Goal: Task Accomplishment & Management: Manage account settings

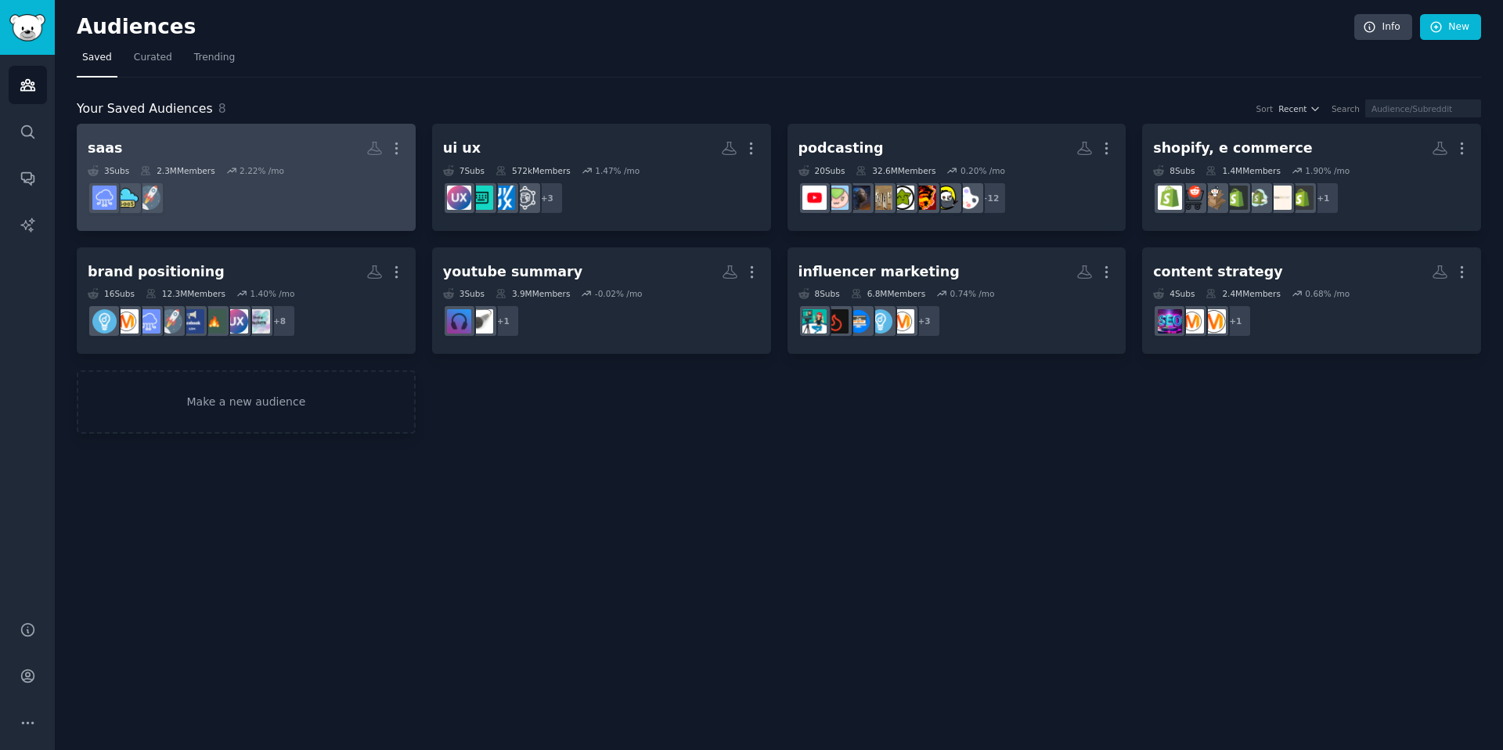
click at [200, 144] on h2 "saas More" at bounding box center [246, 148] width 317 height 27
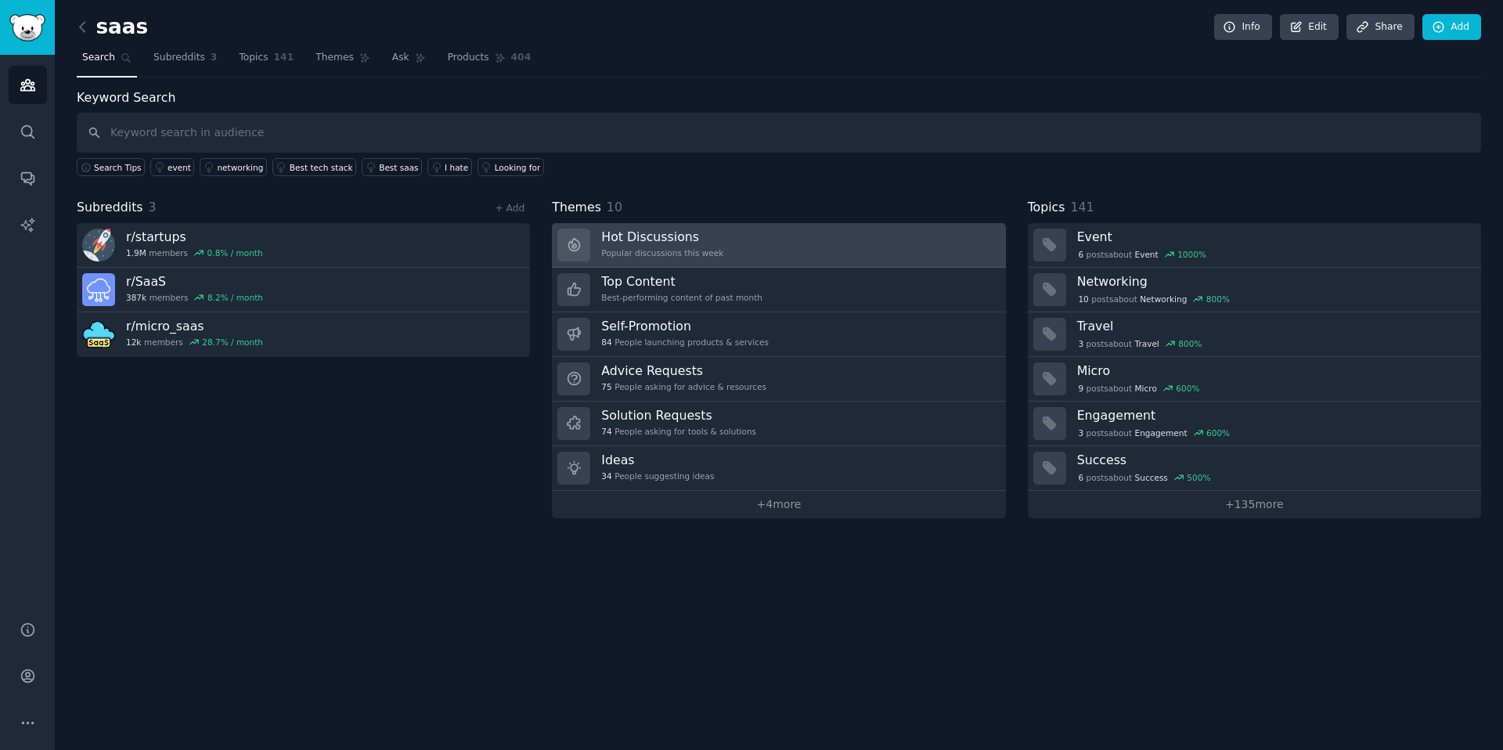
click at [652, 241] on h3 "Hot Discussions" at bounding box center [662, 237] width 122 height 16
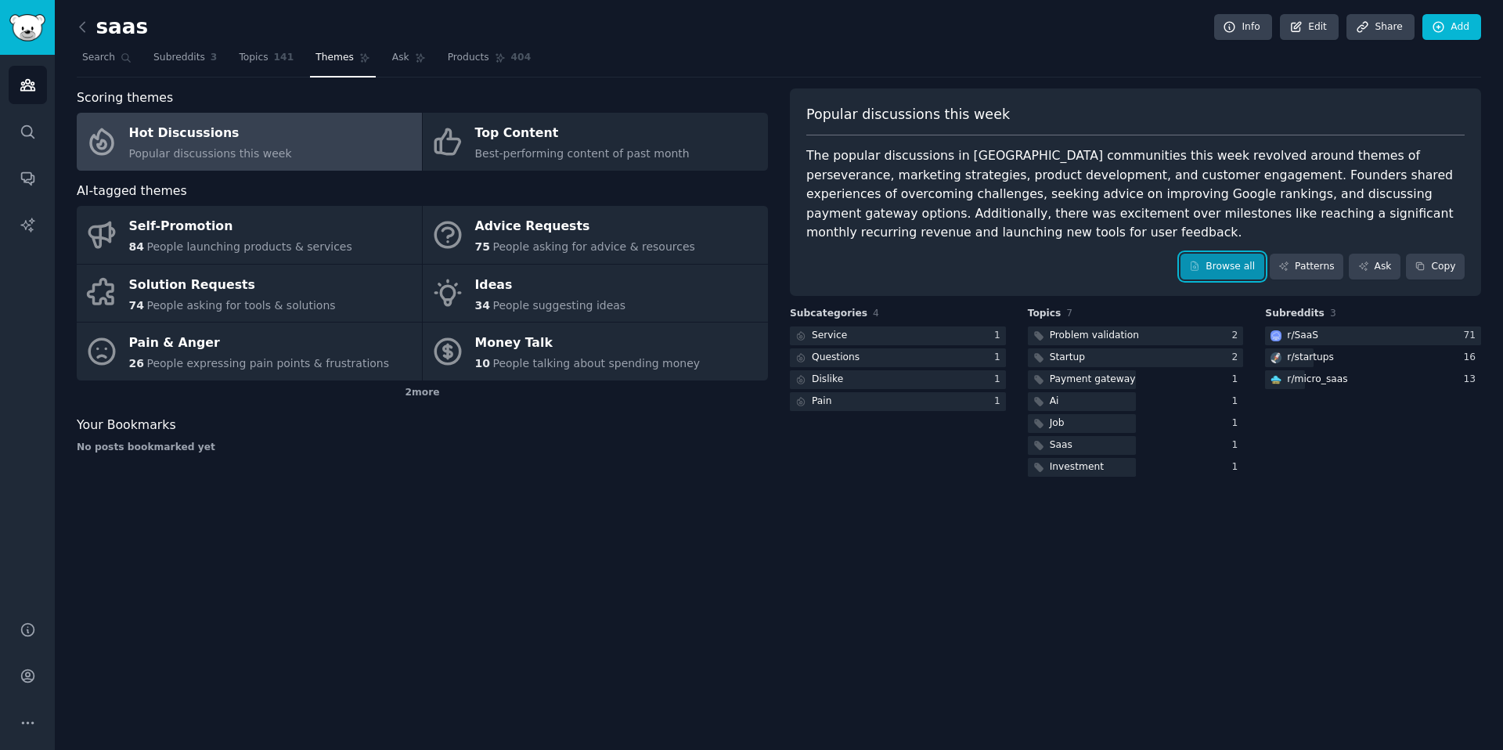
click at [1218, 267] on link "Browse all" at bounding box center [1222, 267] width 84 height 27
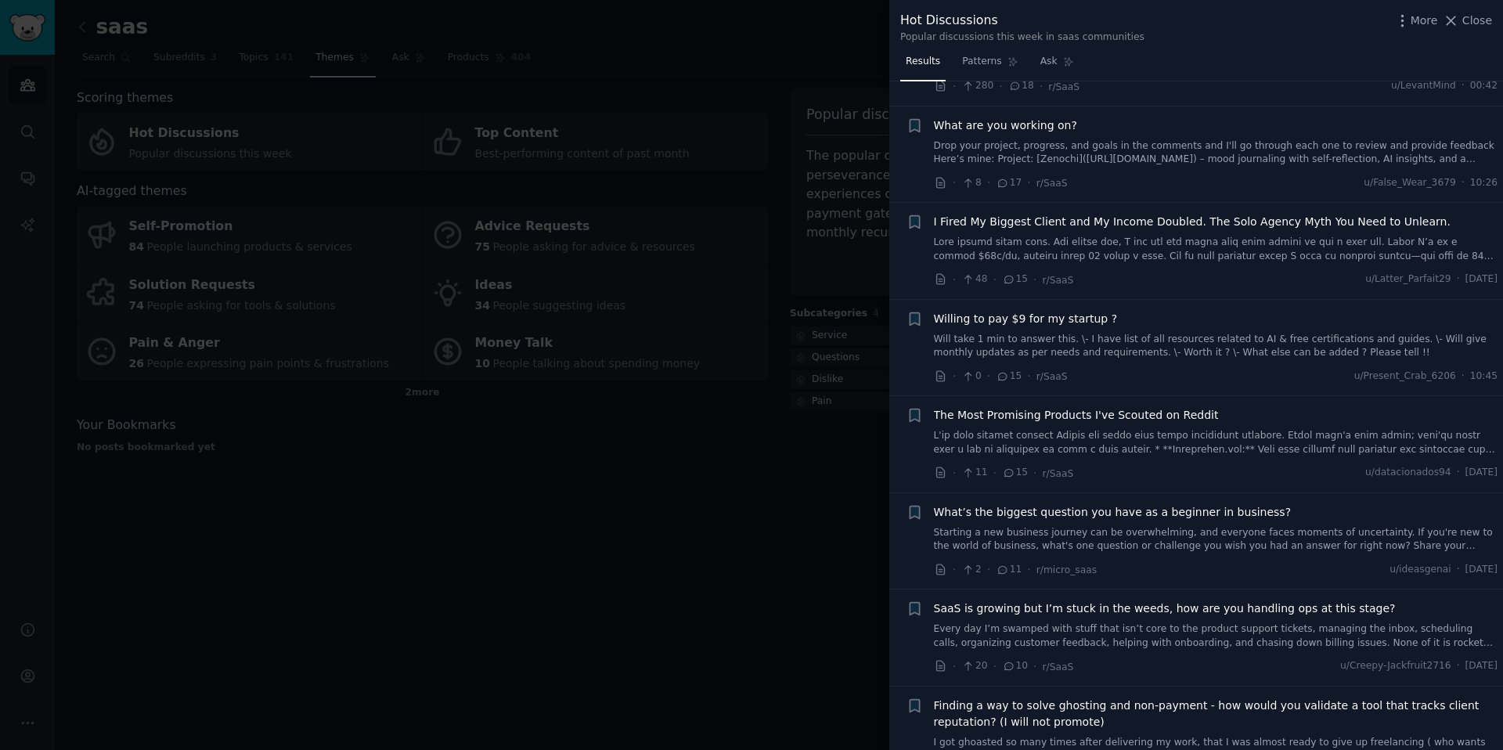
scroll to position [1610, 0]
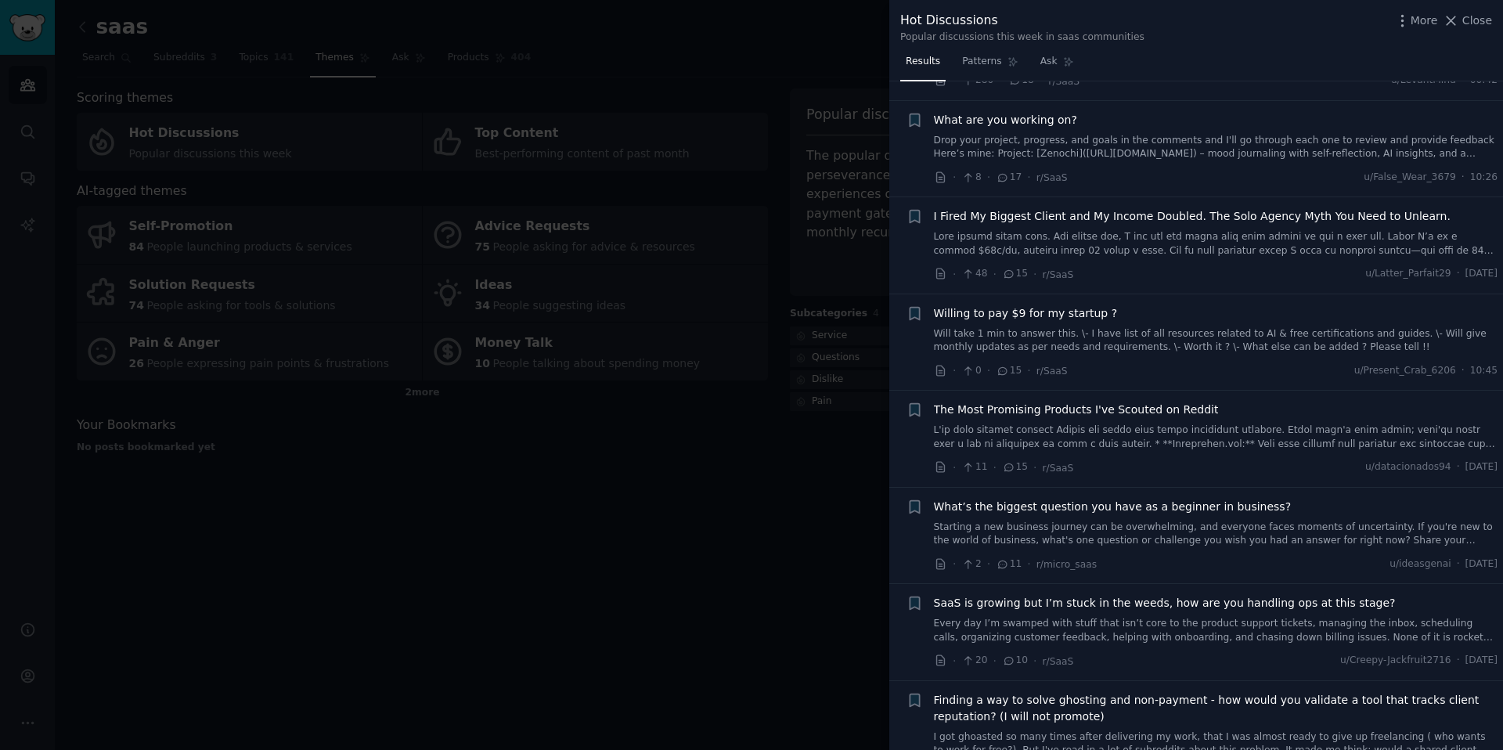
click at [1144, 423] on link at bounding box center [1216, 436] width 564 height 27
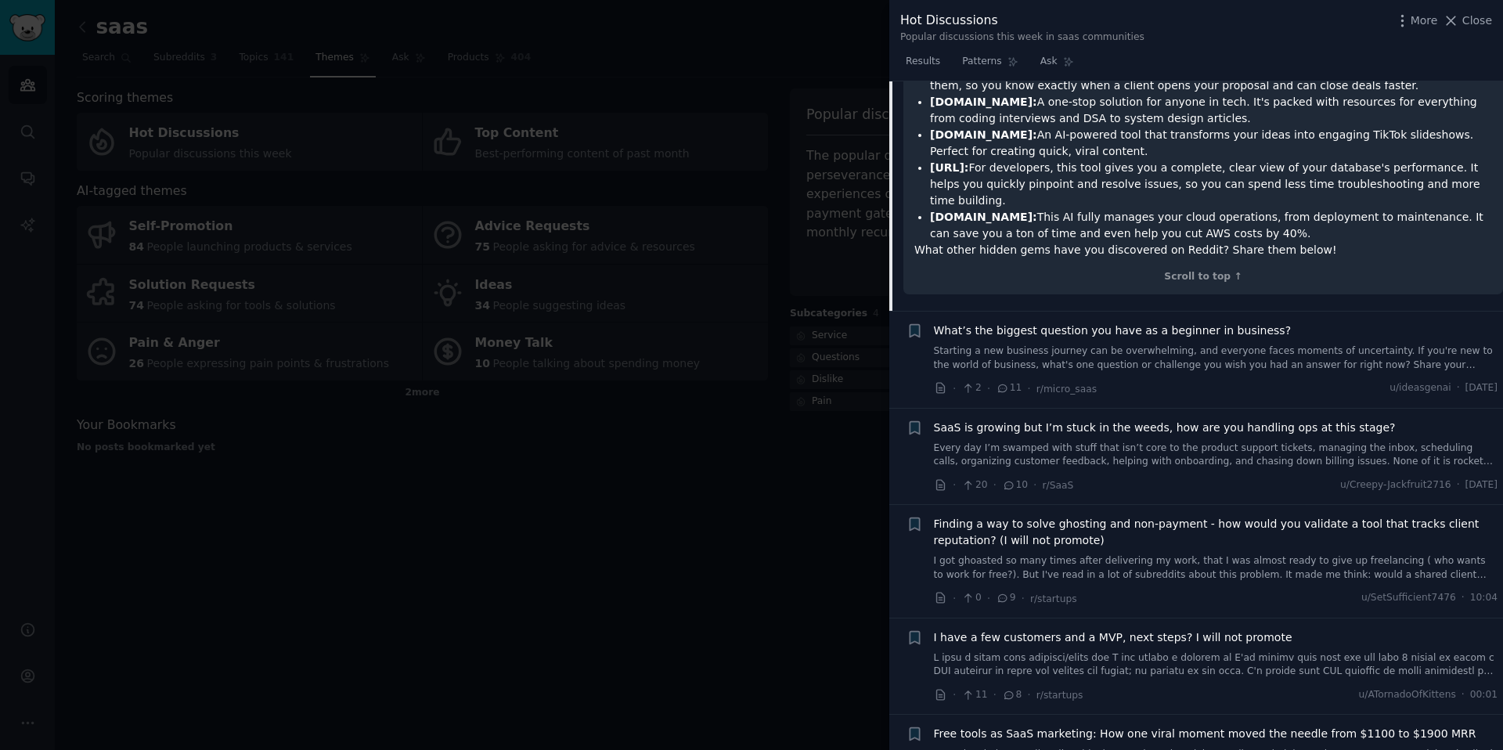
scroll to position [2302, 0]
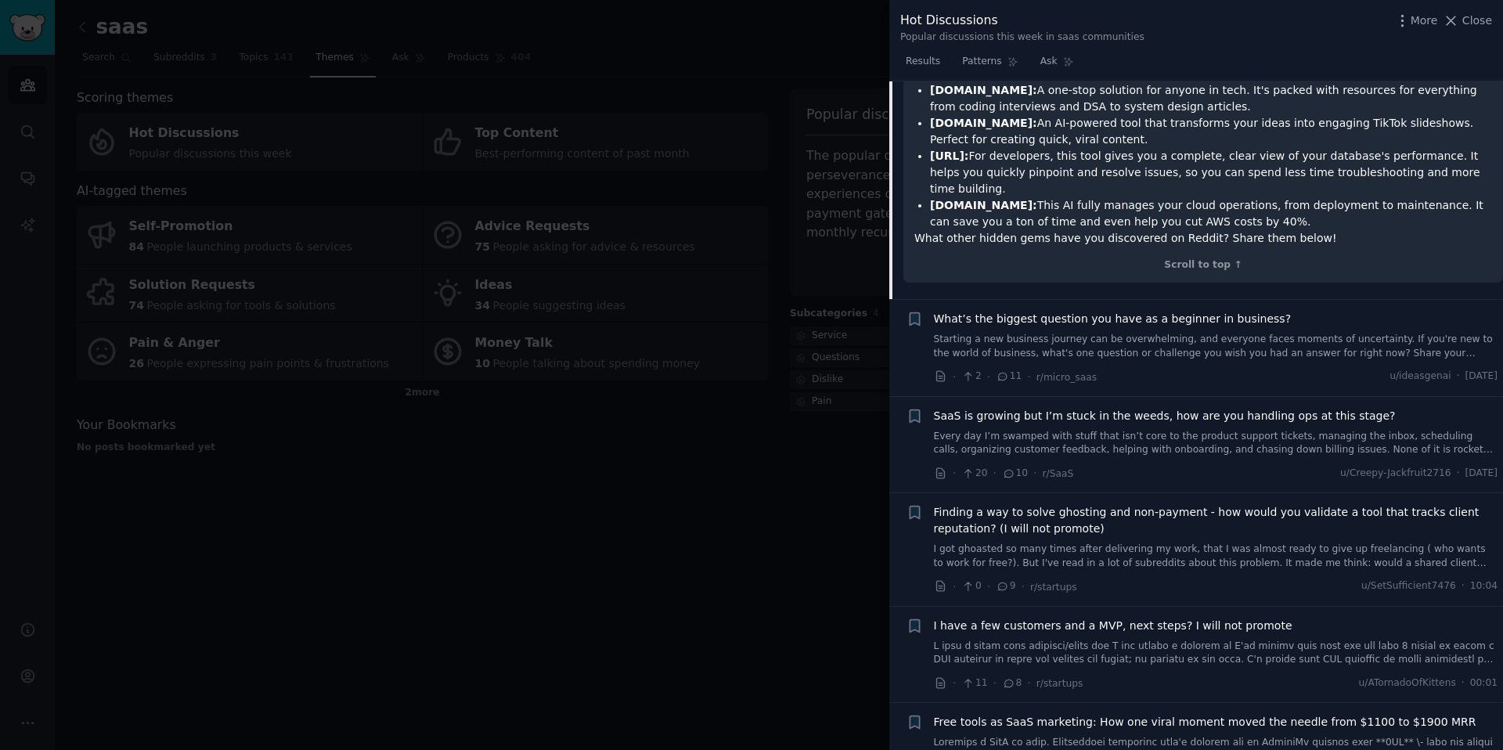
drag, startPoint x: 1461, startPoint y: 20, endPoint x: 1018, endPoint y: 259, distance: 503.3
click at [1461, 20] on button "Close" at bounding box center [1467, 21] width 49 height 16
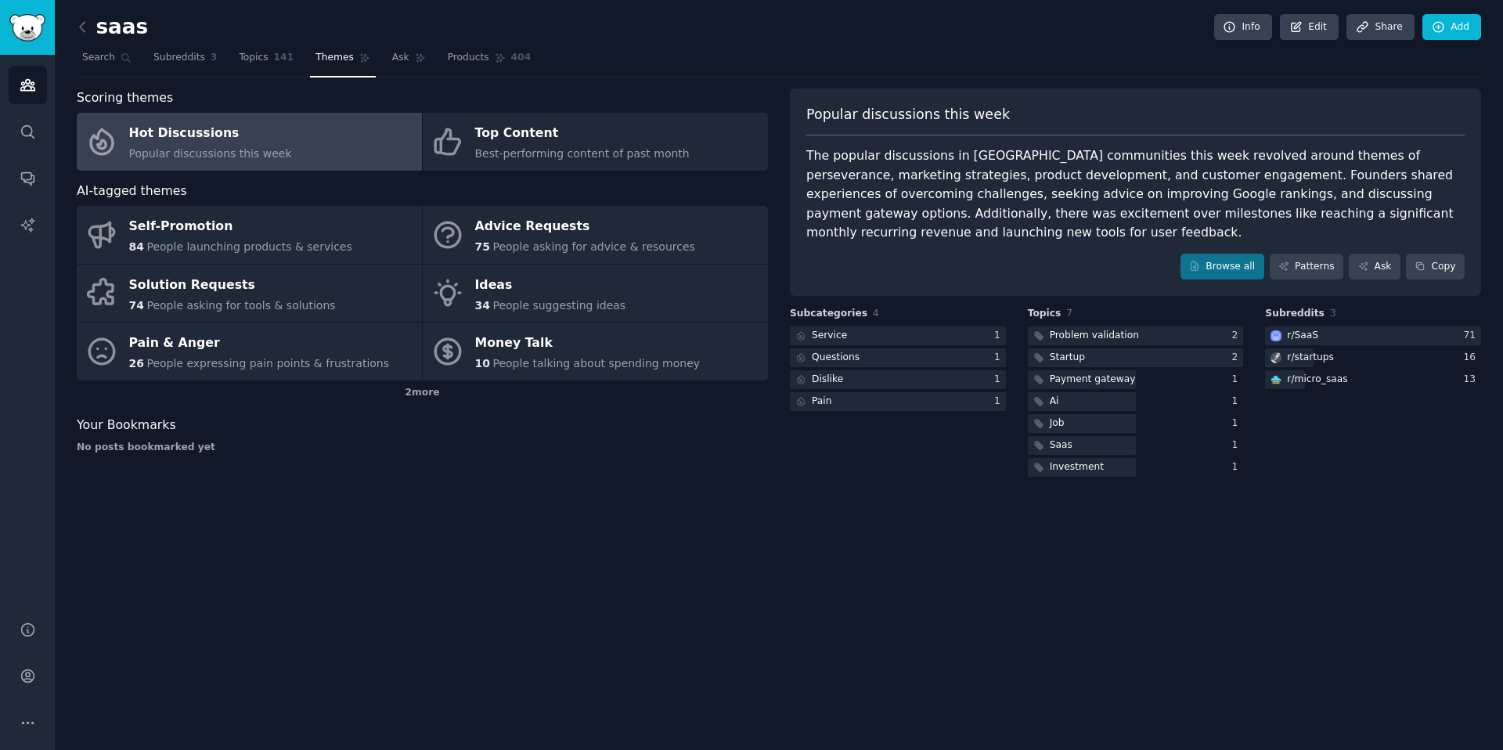
click at [640, 486] on div "saas Info Edit Share Add Search Subreddits 3 Topics 141 Themes Ask Products 404…" at bounding box center [779, 375] width 1448 height 750
click at [1319, 29] on link "Edit" at bounding box center [1309, 27] width 59 height 27
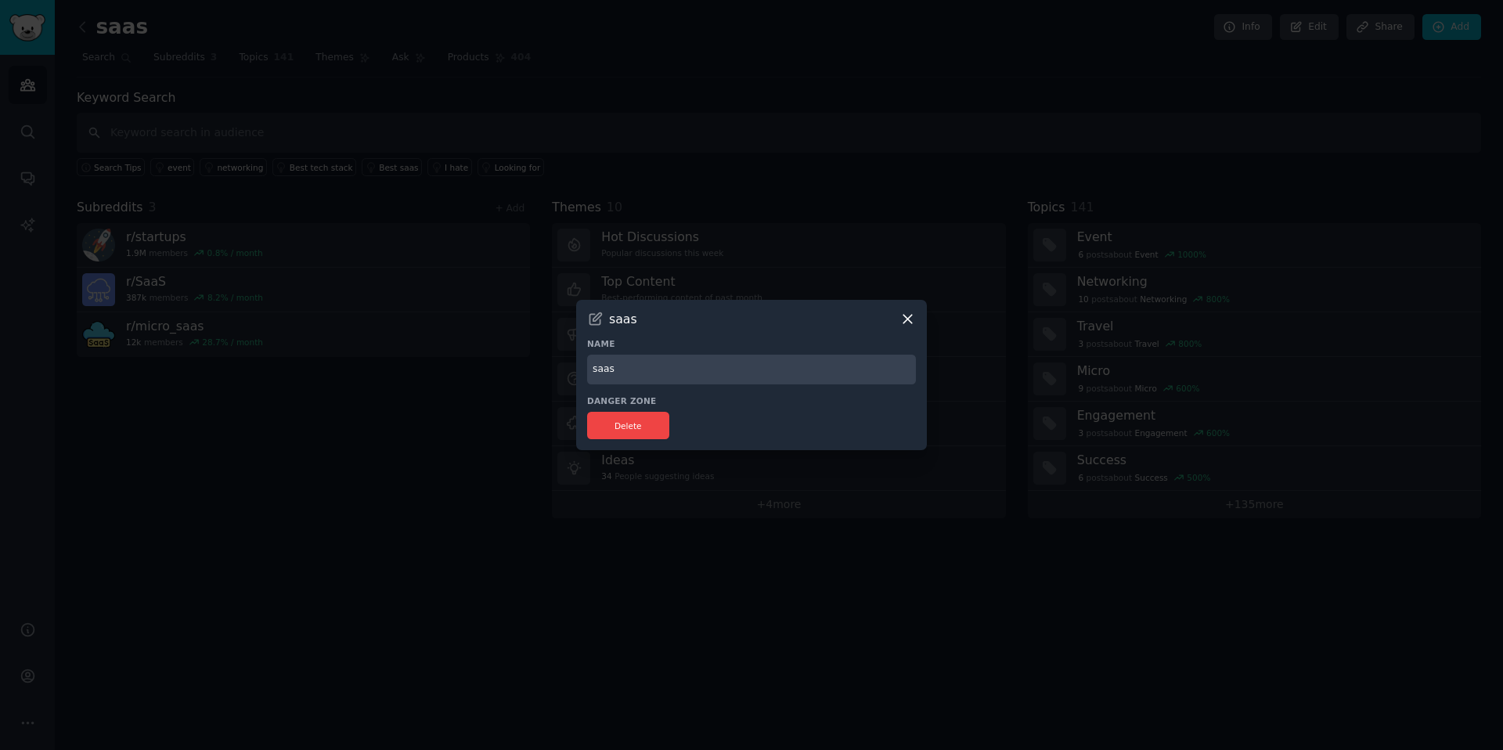
click at [749, 374] on input "saas" at bounding box center [751, 370] width 329 height 31
type input "saas marketing"
click at [624, 423] on button "Delete" at bounding box center [628, 425] width 82 height 27
click at [911, 322] on icon at bounding box center [907, 319] width 9 height 9
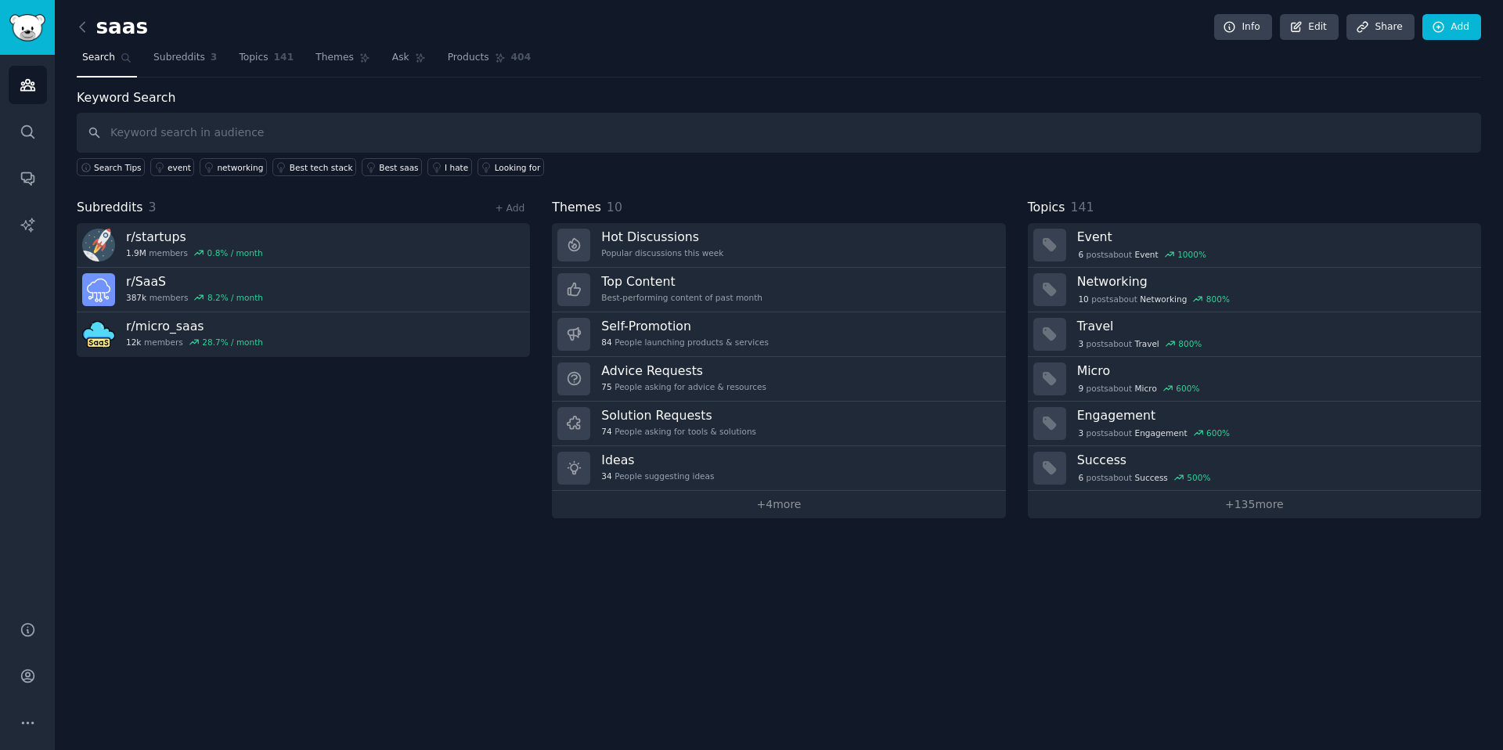
click at [851, 156] on div "Search Tips event networking Best tech stack Best saas I hate Looking for" at bounding box center [779, 164] width 1404 height 23
